Goal: Information Seeking & Learning: Learn about a topic

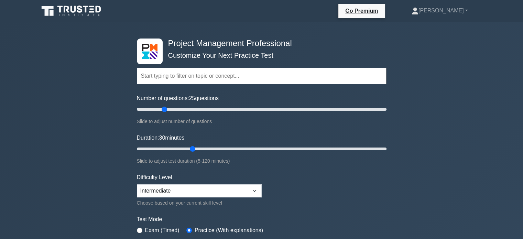
click at [194, 78] on input "text" at bounding box center [261, 76] width 249 height 16
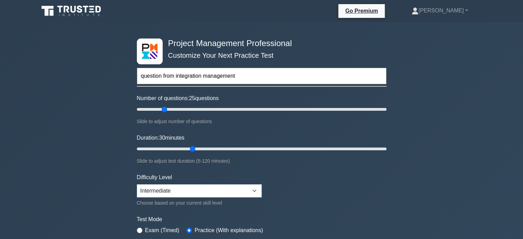
type input "question from integration management"
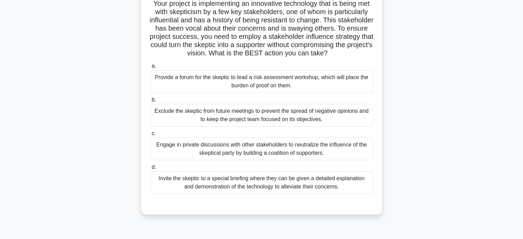
scroll to position [53, 0]
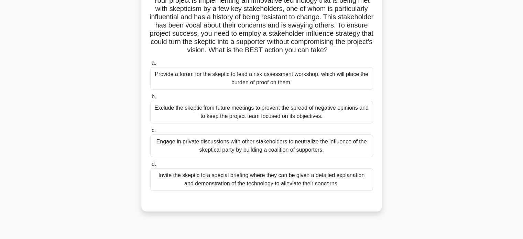
click at [264, 184] on div "Invite the skeptic to a special briefing where they can be given a detailed exp…" at bounding box center [261, 179] width 223 height 23
click at [150, 166] on input "d. Invite the skeptic to a special briefing where they can be given a detailed …" at bounding box center [150, 164] width 0 height 4
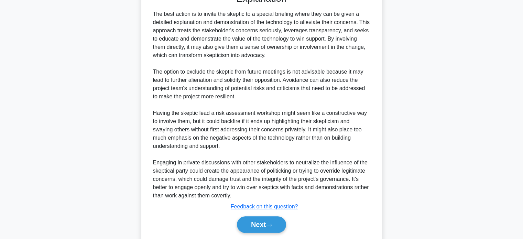
scroll to position [291, 0]
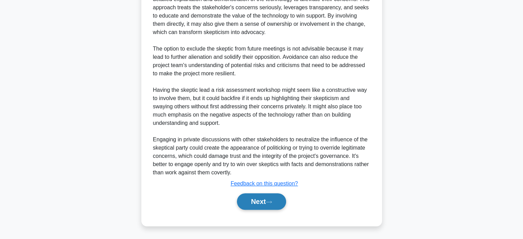
click at [255, 203] on button "Next" at bounding box center [261, 201] width 49 height 16
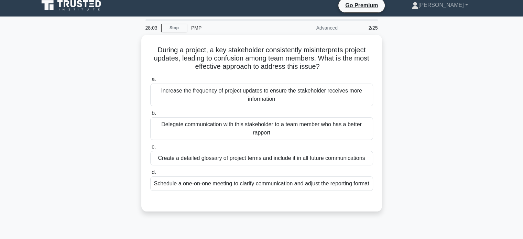
scroll to position [4, 0]
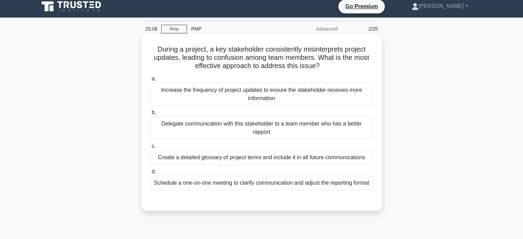
click at [261, 186] on div "Schedule a one-on-one meeting to clarify communication and adjust the reporting…" at bounding box center [261, 183] width 223 height 14
click at [150, 174] on input "d. Schedule a one-on-one meeting to clarify communication and adjust the report…" at bounding box center [150, 171] width 0 height 4
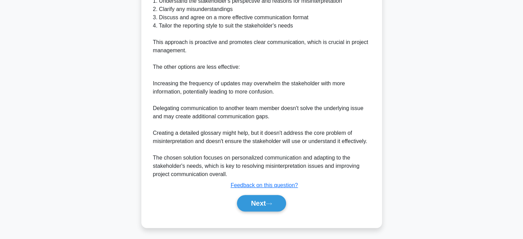
scroll to position [275, 0]
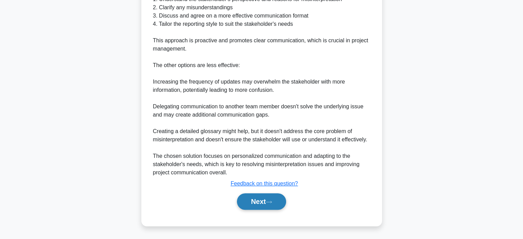
click at [253, 200] on button "Next" at bounding box center [261, 201] width 49 height 16
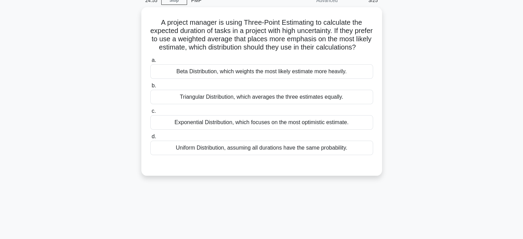
scroll to position [25, 0]
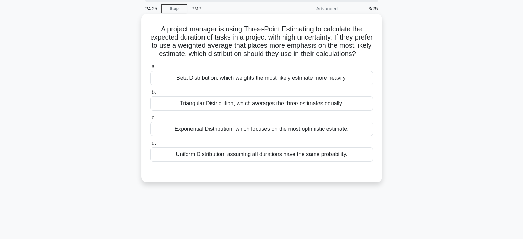
click at [287, 85] on div "Beta Distribution, which weights the most likely estimate more heavily." at bounding box center [261, 78] width 223 height 14
click at [150, 69] on input "a. Beta Distribution, which weights the most likely estimate more heavily." at bounding box center [150, 67] width 0 height 4
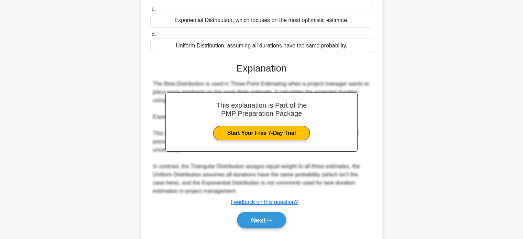
scroll to position [159, 0]
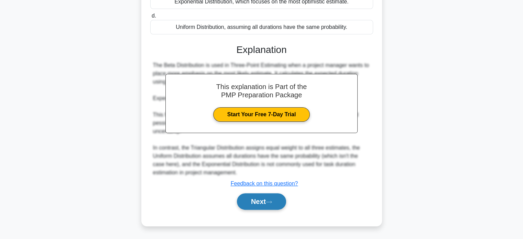
click at [257, 203] on button "Next" at bounding box center [261, 201] width 49 height 16
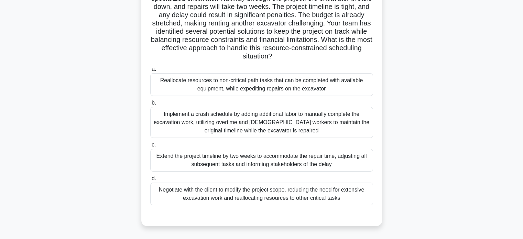
scroll to position [74, 0]
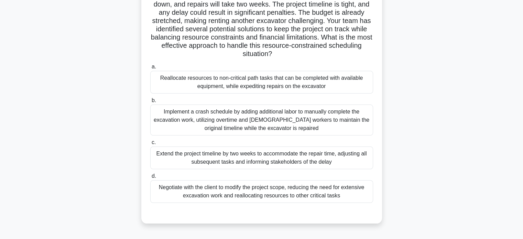
click at [234, 122] on div "Implement a crash schedule by adding additional labor to manually complete the …" at bounding box center [261, 119] width 223 height 31
click at [150, 103] on input "b. Implement a crash schedule by adding additional labor to manually complete t…" at bounding box center [150, 100] width 0 height 4
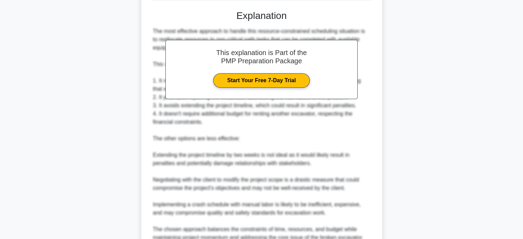
scroll to position [342, 0]
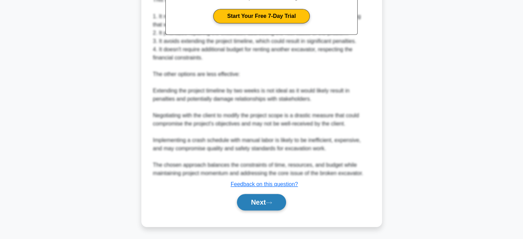
click at [252, 204] on button "Next" at bounding box center [261, 202] width 49 height 16
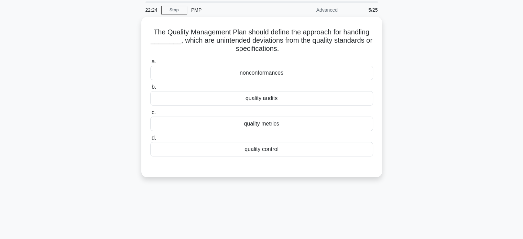
scroll to position [6, 0]
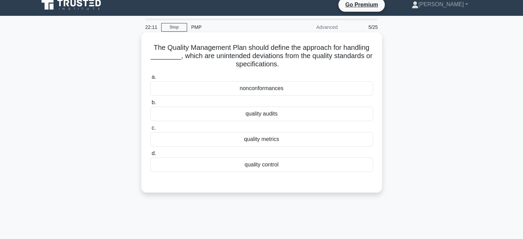
click at [245, 93] on div "nonconformances" at bounding box center [261, 88] width 223 height 14
click at [150, 79] on input "a. nonconformances" at bounding box center [150, 77] width 0 height 4
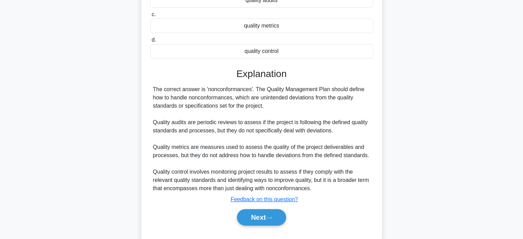
scroll to position [135, 0]
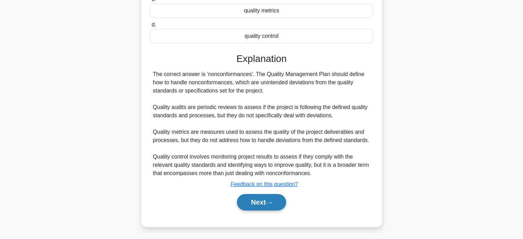
click at [259, 201] on button "Next" at bounding box center [261, 202] width 49 height 16
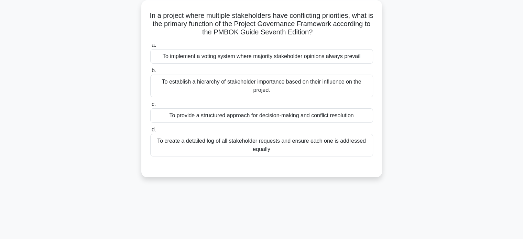
scroll to position [29, 0]
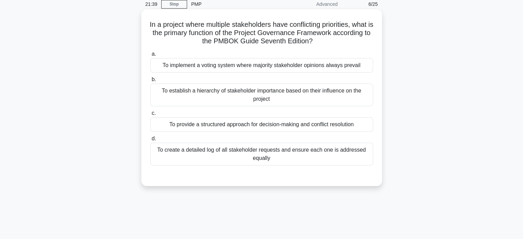
click at [284, 155] on div "To create a detailed log of all stakeholder requests and ensure each one is add…" at bounding box center [261, 154] width 223 height 23
click at [150, 141] on input "d. To create a detailed log of all stakeholder requests and ensure each one is …" at bounding box center [150, 138] width 0 height 4
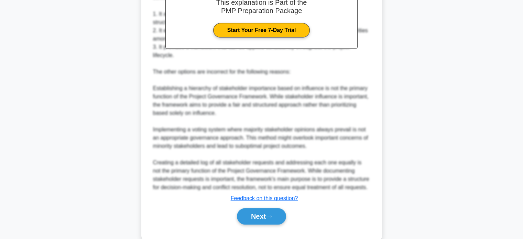
scroll to position [253, 0]
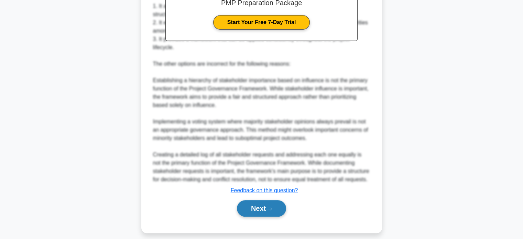
click at [259, 210] on button "Next" at bounding box center [261, 208] width 49 height 16
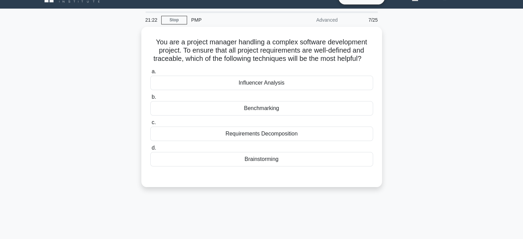
scroll to position [12, 0]
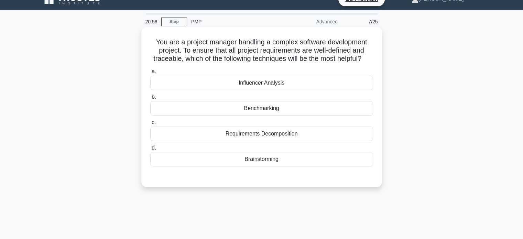
click at [274, 141] on div "Requirements Decomposition" at bounding box center [261, 133] width 223 height 14
click at [150, 125] on input "c. Requirements Decomposition" at bounding box center [150, 122] width 0 height 4
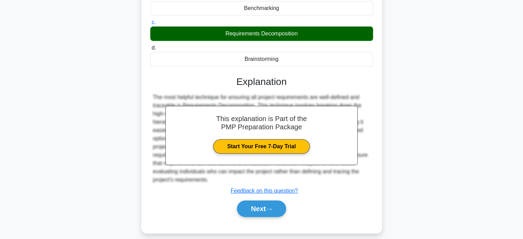
scroll to position [132, 0]
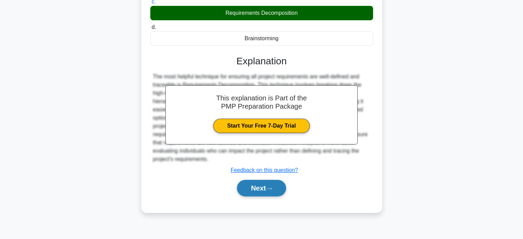
click at [265, 196] on button "Next" at bounding box center [261, 188] width 49 height 16
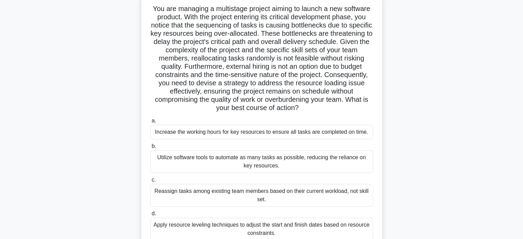
scroll to position [41, 0]
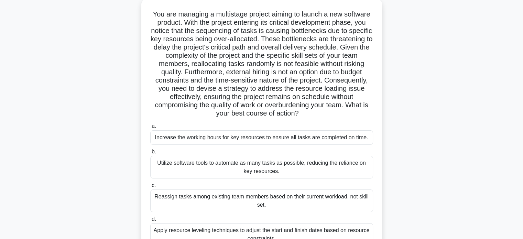
drag, startPoint x: 521, startPoint y: 140, endPoint x: 523, endPoint y: 154, distance: 14.2
click at [522, 154] on html "Go Premium [PERSON_NAME]" at bounding box center [261, 144] width 523 height 371
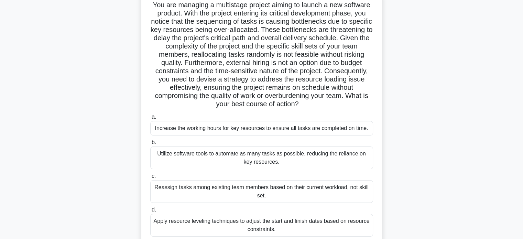
scroll to position [60, 0]
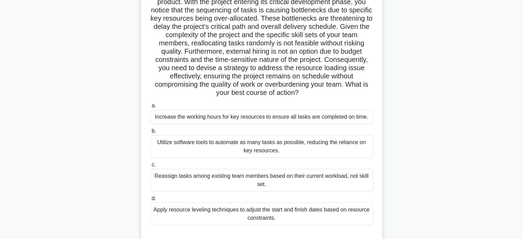
click at [238, 218] on div "Apply resource leveling techniques to adjust the start and finish dates based o…" at bounding box center [261, 213] width 223 height 23
click at [150, 201] on input "d. Apply resource leveling techniques to adjust the start and finish dates base…" at bounding box center [150, 198] width 0 height 4
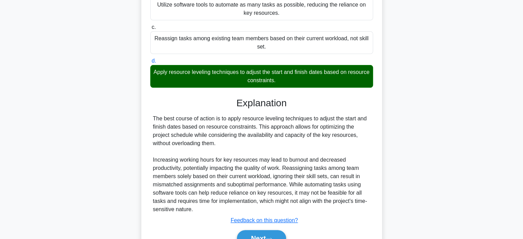
scroll to position [234, 0]
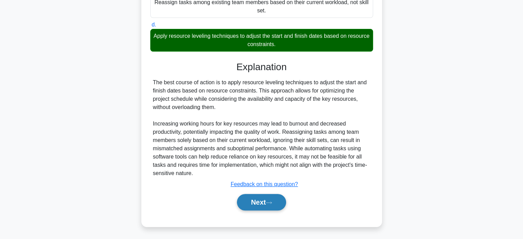
click at [259, 199] on button "Next" at bounding box center [261, 202] width 49 height 16
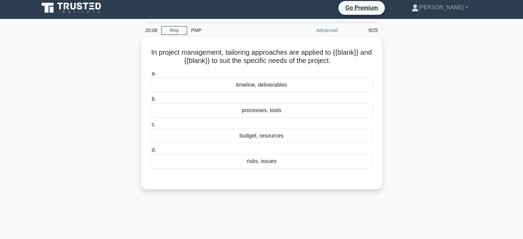
scroll to position [0, 0]
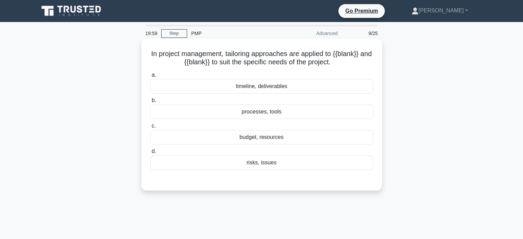
click at [264, 89] on div "timeline, deliverables" at bounding box center [261, 86] width 223 height 14
click at [150, 77] on input "a. timeline, deliverables" at bounding box center [150, 75] width 0 height 4
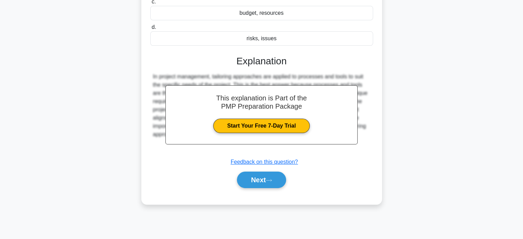
scroll to position [131, 0]
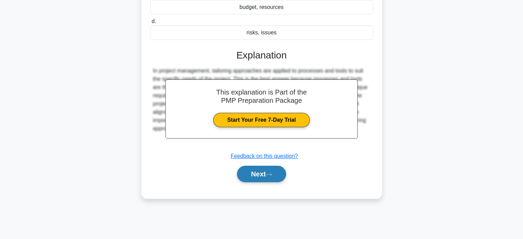
click at [257, 174] on button "Next" at bounding box center [261, 174] width 49 height 16
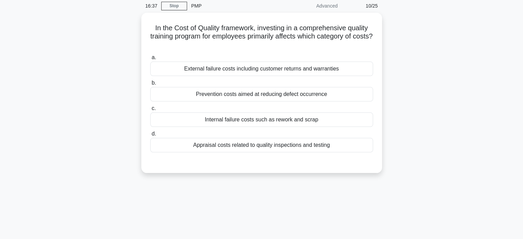
scroll to position [20, 0]
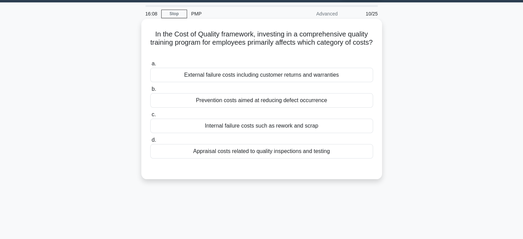
click at [305, 152] on div "Appraisal costs related to quality inspections and testing" at bounding box center [261, 151] width 223 height 14
click at [150, 142] on input "d. Appraisal costs related to quality inspections and testing" at bounding box center [150, 140] width 0 height 4
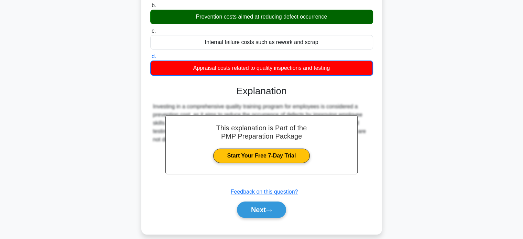
scroll to position [132, 0]
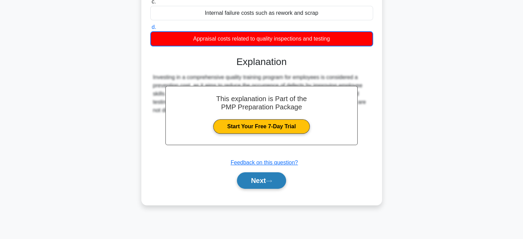
click at [250, 180] on button "Next" at bounding box center [261, 180] width 49 height 16
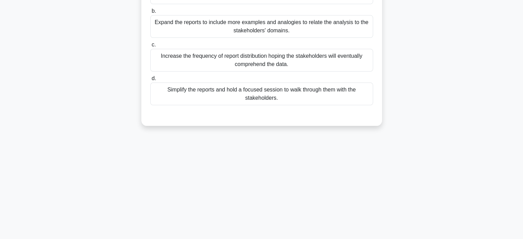
scroll to position [28, 0]
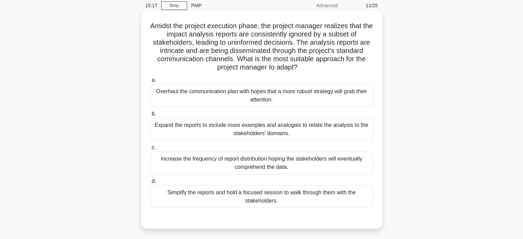
click at [296, 132] on div "Expand the reports to include more examples and analogies to relate the analysi…" at bounding box center [261, 129] width 223 height 23
click at [150, 116] on input "b. Expand the reports to include more examples and analogies to relate the anal…" at bounding box center [150, 114] width 0 height 4
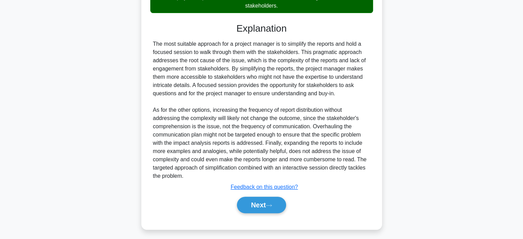
scroll to position [226, 0]
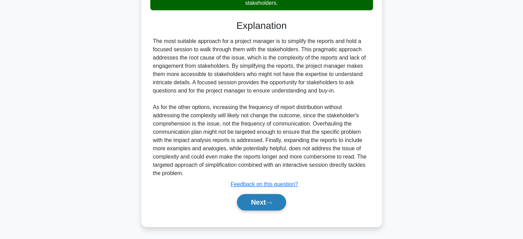
click at [259, 199] on button "Next" at bounding box center [261, 202] width 49 height 16
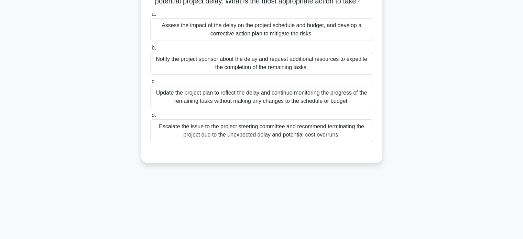
scroll to position [0, 0]
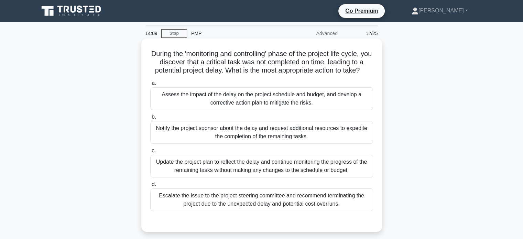
click at [311, 163] on div "Update the project plan to reflect the delay and continue monitoring the progre…" at bounding box center [261, 166] width 223 height 23
click at [150, 153] on input "c. Update the project plan to reflect the delay and continue monitoring the pro…" at bounding box center [150, 150] width 0 height 4
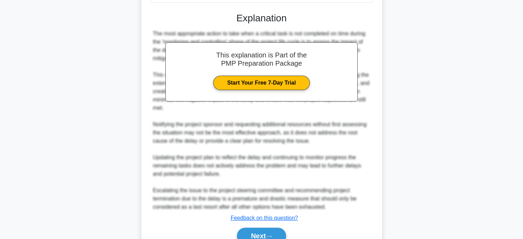
scroll to position [241, 0]
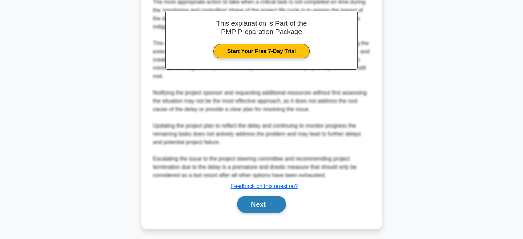
click at [257, 203] on button "Next" at bounding box center [261, 204] width 49 height 16
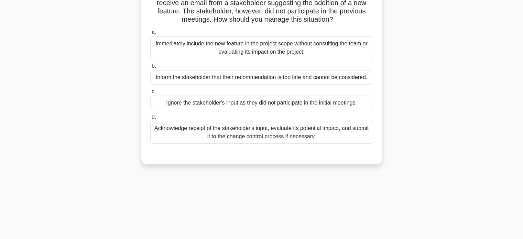
scroll to position [0, 0]
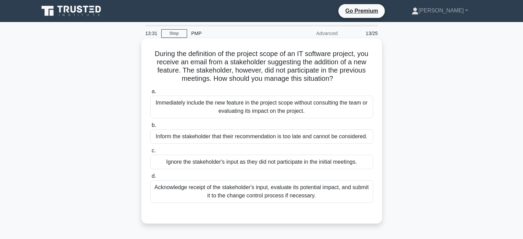
click at [226, 192] on div "Acknowledge receipt of the stakeholder's input, evaluate its potential impact, …" at bounding box center [261, 191] width 223 height 23
click at [150, 178] on input "d. Acknowledge receipt of the stakeholder's input, evaluate its potential impac…" at bounding box center [150, 176] width 0 height 4
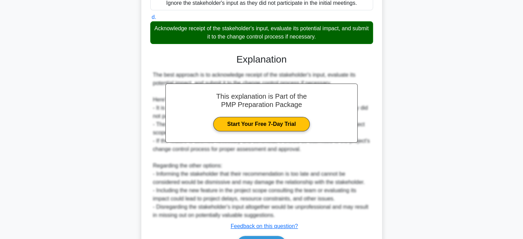
scroll to position [201, 0]
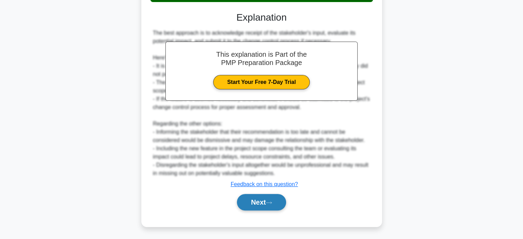
click at [258, 196] on button "Next" at bounding box center [261, 202] width 49 height 16
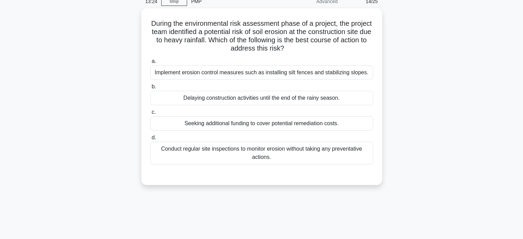
scroll to position [29, 0]
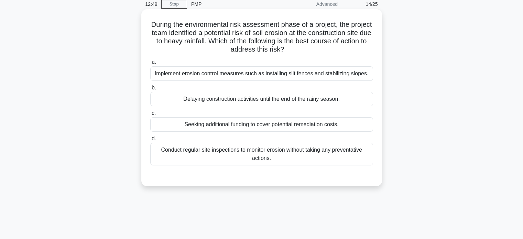
click at [236, 75] on div "Implement erosion control measures such as installing silt fences and stabilizi…" at bounding box center [261, 73] width 223 height 14
click at [150, 65] on input "a. Implement erosion control measures such as installing silt fences and stabil…" at bounding box center [150, 62] width 0 height 4
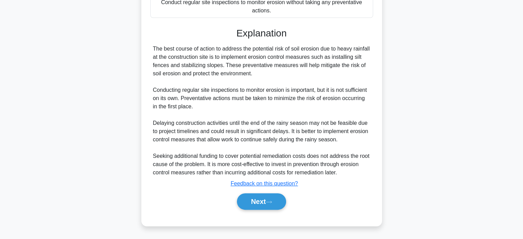
scroll to position [177, 0]
click at [267, 207] on button "Next" at bounding box center [261, 201] width 49 height 16
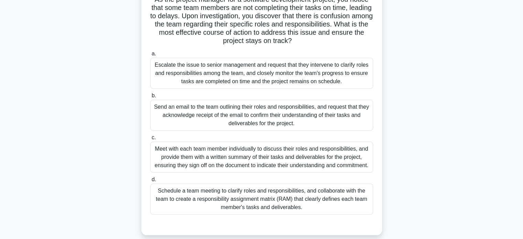
scroll to position [59, 0]
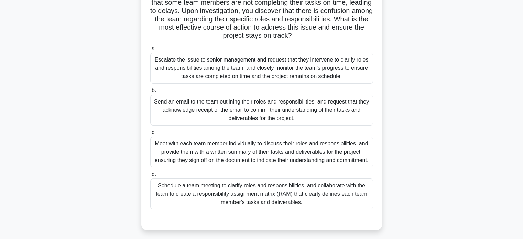
click at [259, 193] on div "Schedule a team meeting to clarify roles and responsibilities, and collaborate …" at bounding box center [261, 193] width 223 height 31
click at [150, 177] on input "d. Schedule a team meeting to clarify roles and responsibilities, and collabora…" at bounding box center [150, 174] width 0 height 4
